Goal: Task Accomplishment & Management: Manage account settings

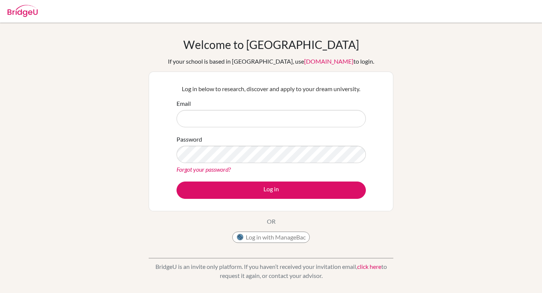
click at [260, 121] on input "Email" at bounding box center [271, 118] width 189 height 17
type input "[EMAIL_ADDRESS][DOMAIN_NAME]"
click at [218, 170] on link "Forgot your password?" at bounding box center [204, 169] width 54 height 7
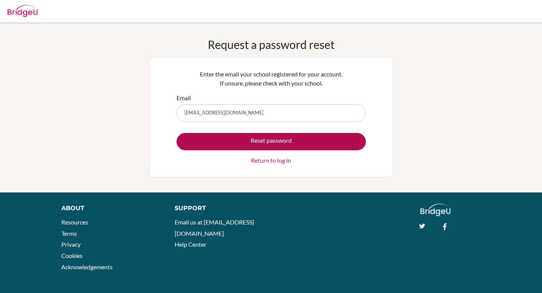
type input "dia14075@diaestudents.com"
click at [301, 139] on button "Reset password" at bounding box center [271, 141] width 189 height 17
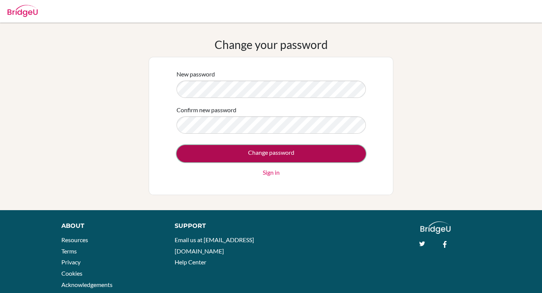
click at [325, 154] on input "Change password" at bounding box center [271, 153] width 189 height 17
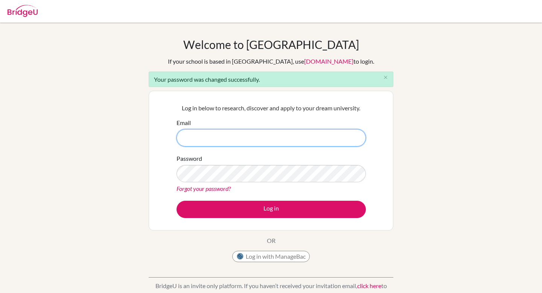
type input "[EMAIL_ADDRESS][DOMAIN_NAME]"
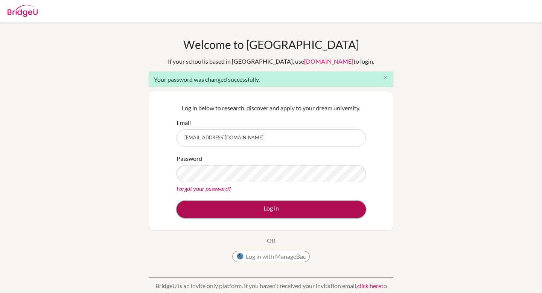
click at [319, 211] on button "Log in" at bounding box center [271, 209] width 189 height 17
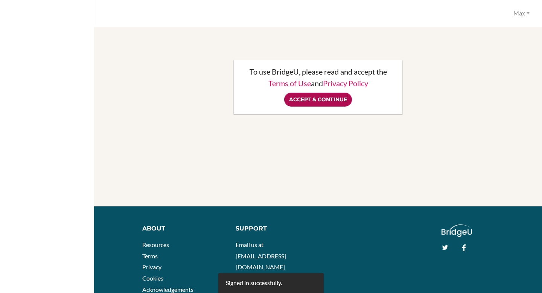
click at [317, 96] on input "Accept & Continue" at bounding box center [318, 100] width 68 height 14
